Goal: Transaction & Acquisition: Purchase product/service

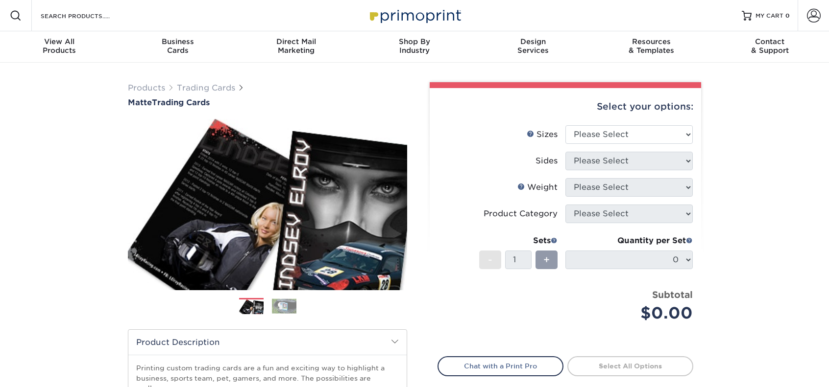
drag, startPoint x: 767, startPoint y: 136, endPoint x: 769, endPoint y: 127, distance: 9.1
click at [767, 136] on div "Products Trading Cards Matte Trading Cards" at bounding box center [414, 324] width 829 height 523
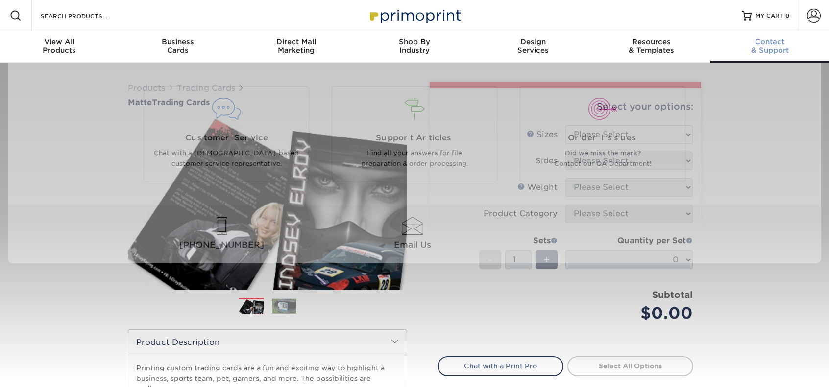
click at [772, 42] on span "Contact" at bounding box center [769, 41] width 119 height 9
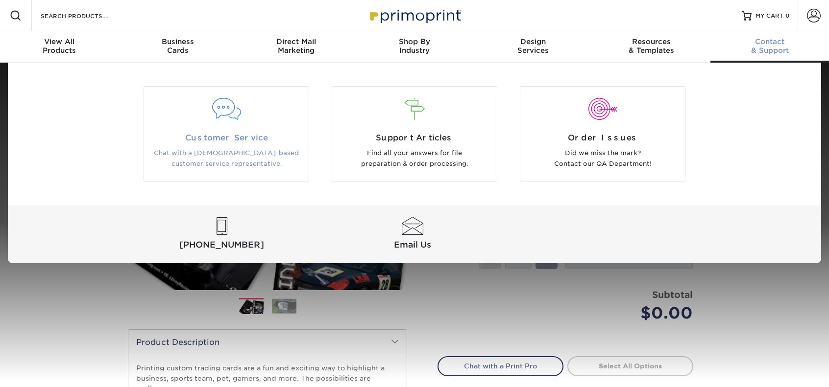
click at [232, 132] on span "Customer Service" at bounding box center [226, 138] width 150 height 12
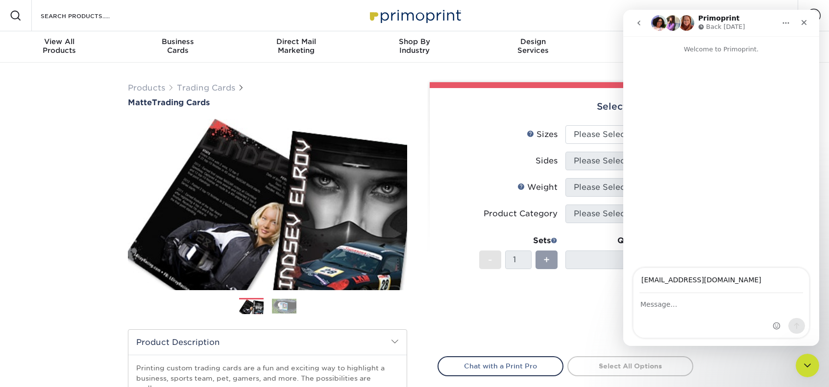
type input "kikagirl9@hotmail.com"
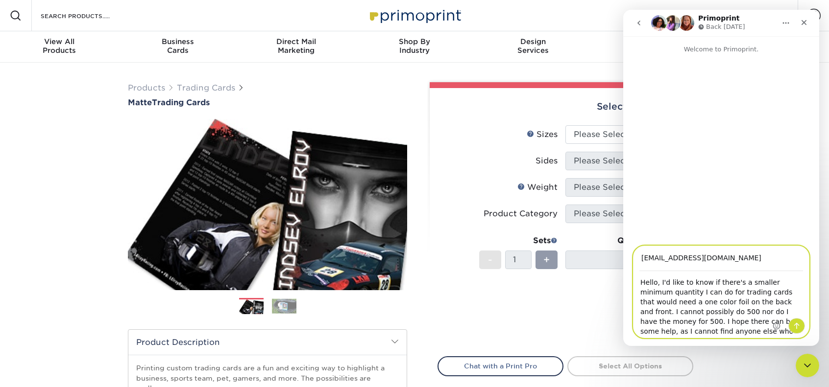
type textarea "Hello, I'd like to know if there's a smaller minimum quantity I can do for trad…"
click at [796, 323] on icon "Send a message…" at bounding box center [796, 326] width 8 height 8
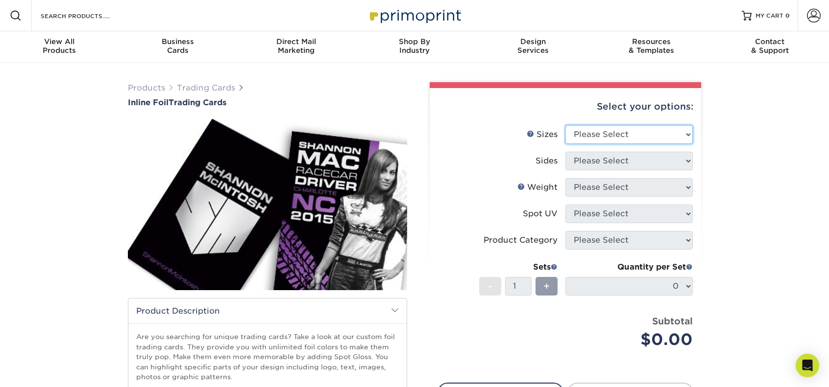
click at [670, 133] on select "Please Select 2.5" x 3.5"" at bounding box center [628, 134] width 127 height 19
select select "2.50x3.50"
click at [565, 125] on select "Please Select 2.5" x 3.5"" at bounding box center [628, 134] width 127 height 19
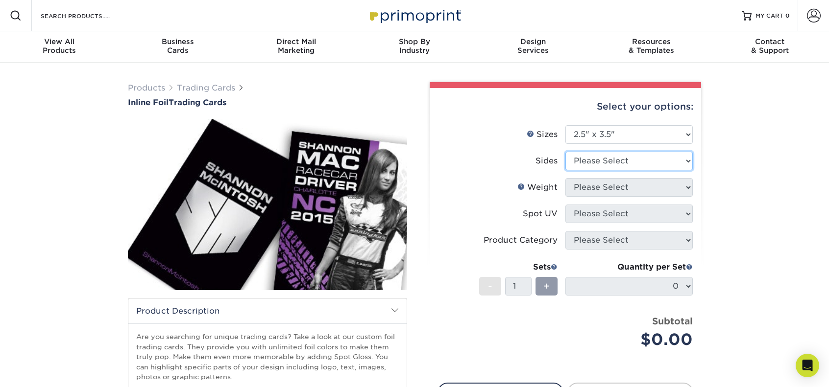
click at [668, 159] on select "Please Select Print Both Sides - Foil Back Only Print Both Sides - Foil Both Si…" at bounding box center [628, 161] width 127 height 19
select select "34527644-b4fd-4ffb-9092-1318eefcd9d9"
click at [565, 152] on select "Please Select Print Both Sides - Foil Back Only Print Both Sides - Foil Both Si…" at bounding box center [628, 161] width 127 height 19
click at [659, 194] on select "Please Select 16PT" at bounding box center [628, 187] width 127 height 19
select select "16PT"
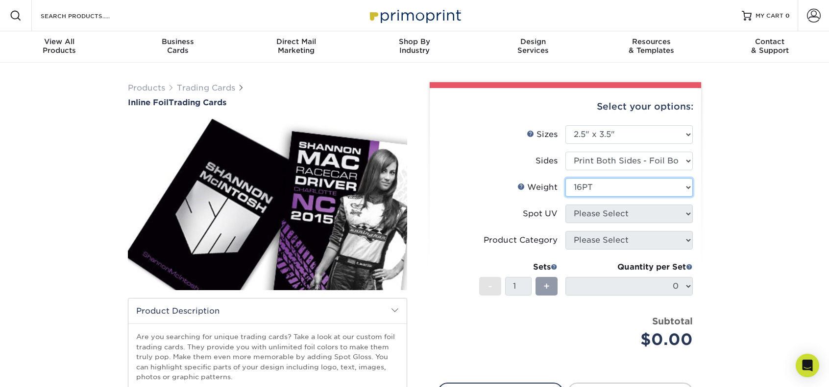
click at [565, 178] on select "Please Select 16PT" at bounding box center [628, 187] width 127 height 19
click at [660, 214] on select "Please Select No Spot UV Front and Back (Both Sides) Front Only Back Only" at bounding box center [628, 214] width 127 height 19
select select "3"
click at [565, 205] on select "Please Select No Spot UV Front and Back (Both Sides) Front Only Back Only" at bounding box center [628, 214] width 127 height 19
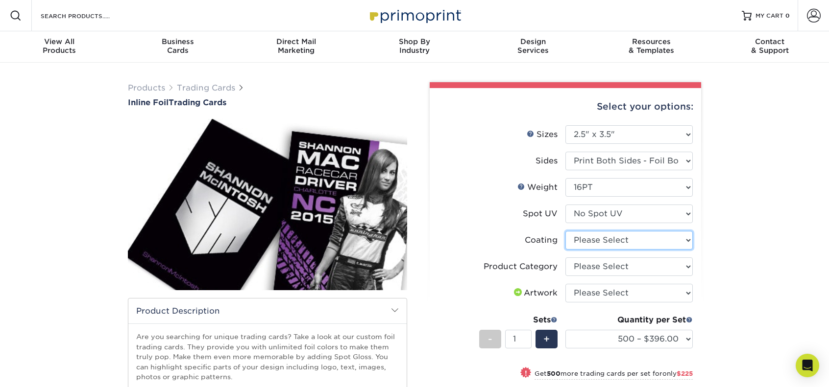
click at [683, 243] on select at bounding box center [628, 240] width 127 height 19
select select "3e7618de-abca-4bda-9f97-8b9129e913d8"
click at [565, 231] on select at bounding box center [628, 240] width 127 height 19
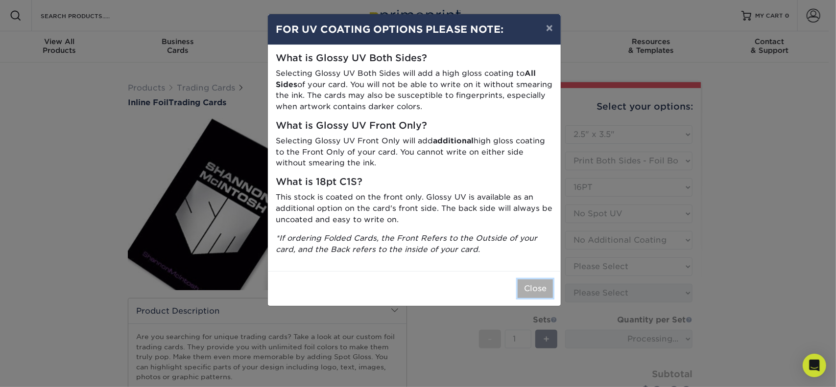
click at [532, 289] on button "Close" at bounding box center [535, 289] width 35 height 19
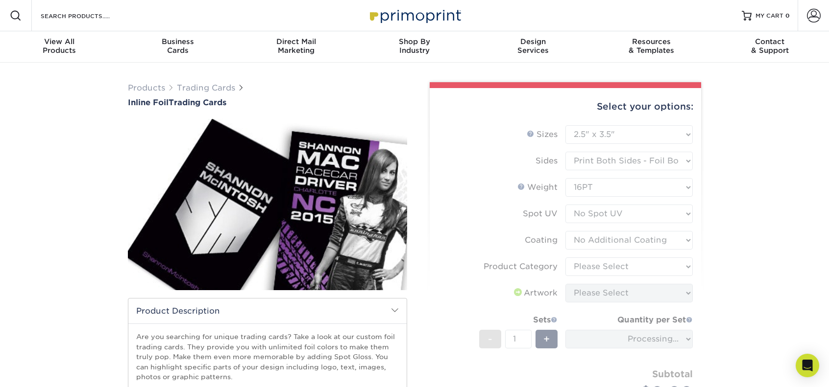
click at [656, 272] on form "Sizes Help Sizes Please Select 2.5" x 3.5" Sides Please Select 16PT - 1" at bounding box center [565, 274] width 256 height 299
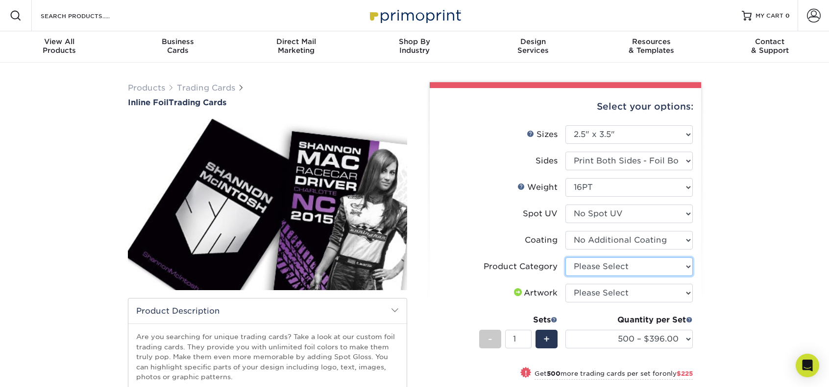
click at [680, 268] on select "Please Select Trading Cards" at bounding box center [628, 267] width 127 height 19
select select "c2f9bce9-36c2-409d-b101-c29d9d031e18"
click at [565, 258] on select "Please Select Trading Cards" at bounding box center [628, 267] width 127 height 19
click at [657, 289] on select "Please Select I will upload files I need a design - $100" at bounding box center [628, 293] width 127 height 19
select select "upload"
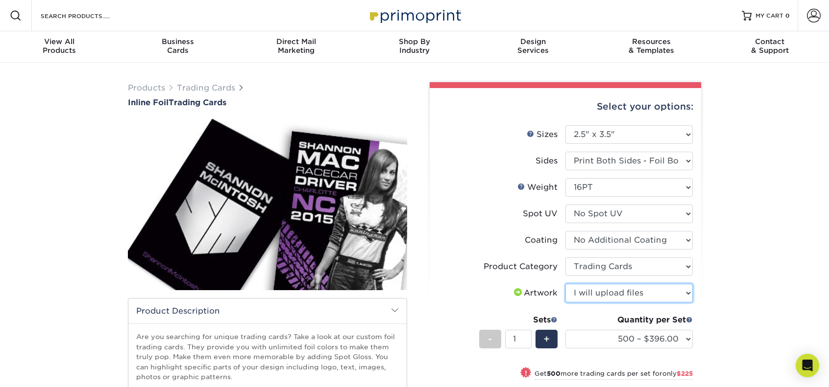
click at [565, 284] on select "Please Select I will upload files I need a design - $100" at bounding box center [628, 293] width 127 height 19
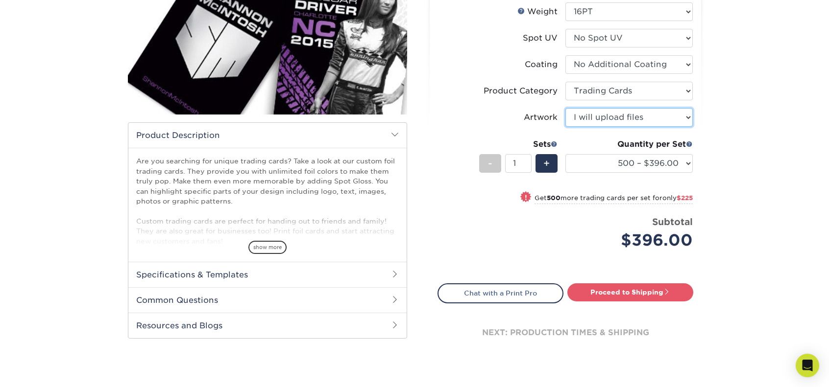
scroll to position [147, 0]
